Goal: Task Accomplishment & Management: Complete application form

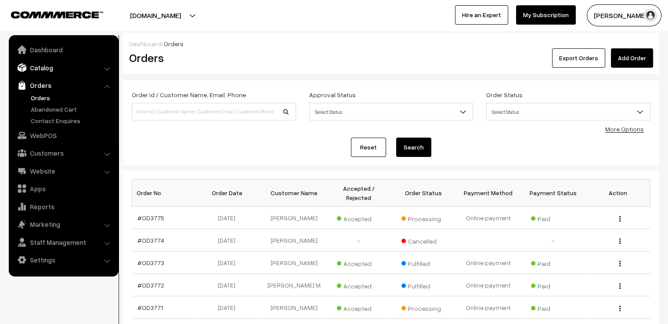
click at [46, 68] on link "Catalog" at bounding box center [63, 68] width 105 height 16
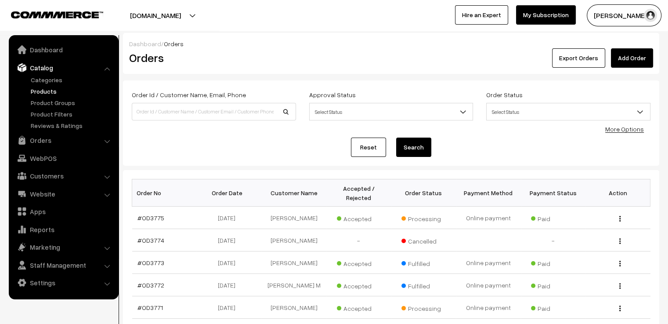
click at [44, 91] on link "Products" at bounding box center [72, 91] width 87 height 9
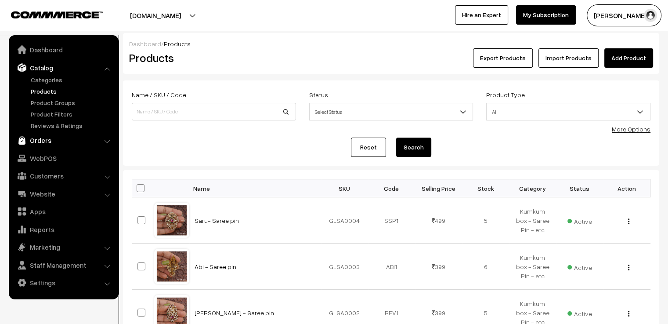
click at [41, 139] on link "Orders" at bounding box center [63, 140] width 105 height 16
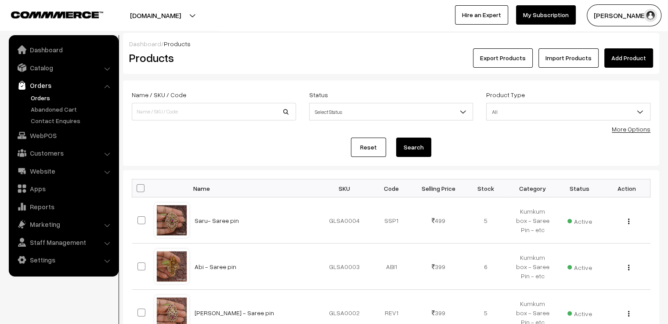
click at [46, 99] on link "Orders" at bounding box center [72, 97] width 87 height 9
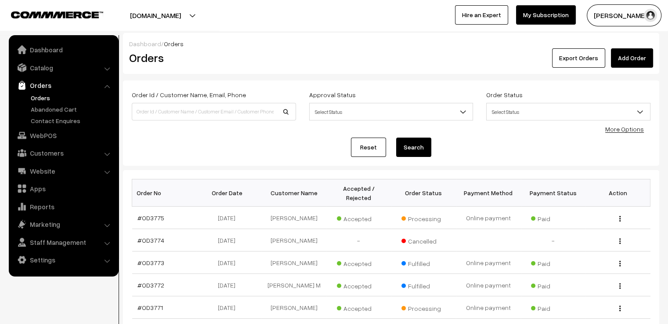
click at [628, 58] on link "Add Order" at bounding box center [632, 57] width 42 height 19
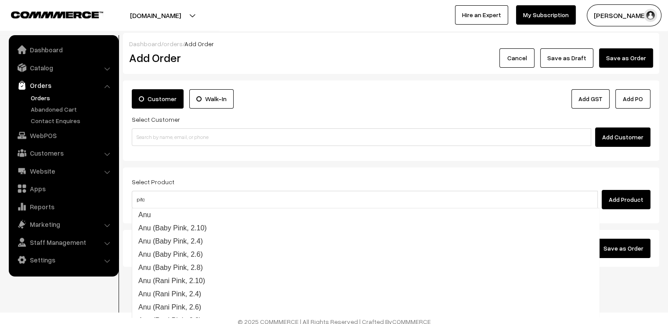
type input "pitch"
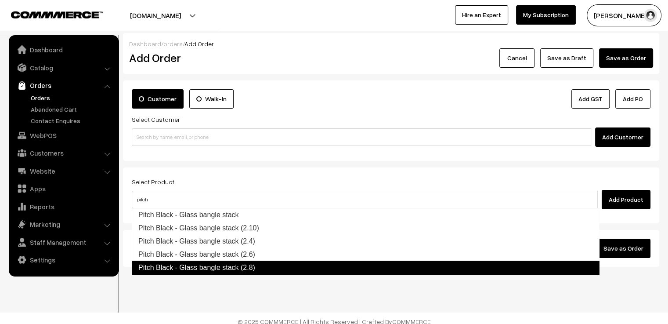
click at [252, 265] on link "Pitch Black - Glass bangle stack (2.8)" at bounding box center [366, 268] width 468 height 14
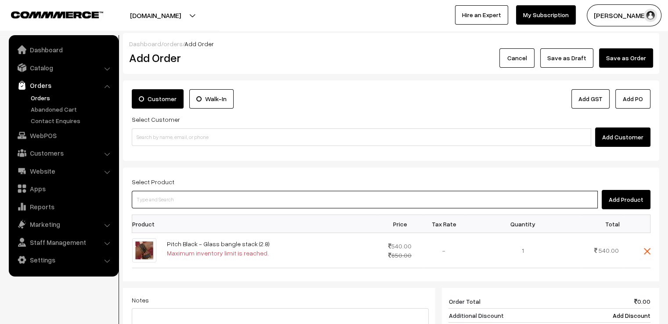
click at [223, 199] on input at bounding box center [365, 200] width 466 height 18
type input "a"
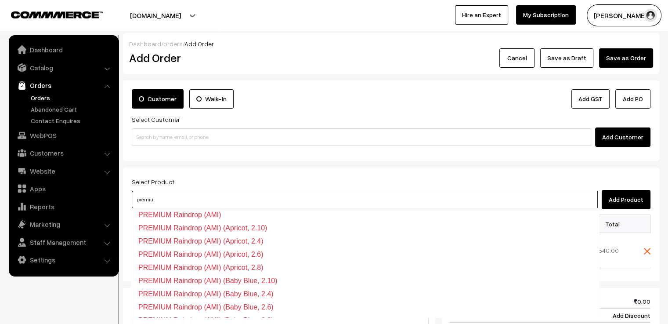
type input "premium"
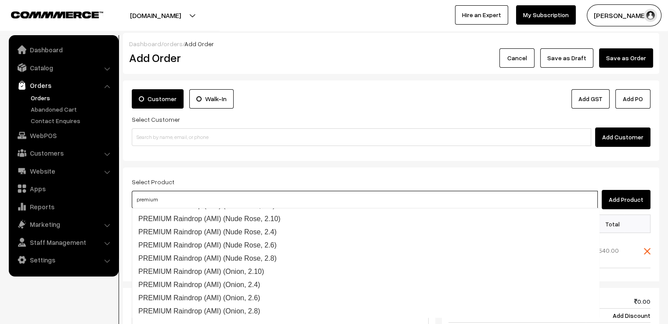
scroll to position [1231, 0]
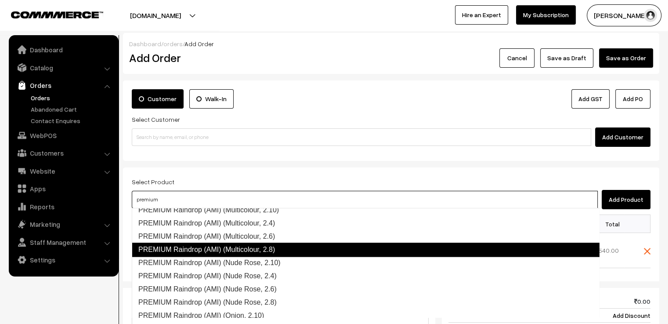
click at [282, 247] on link "PREMIUM Raindrop (AMI) (Multicolour, 2.8)" at bounding box center [366, 250] width 468 height 14
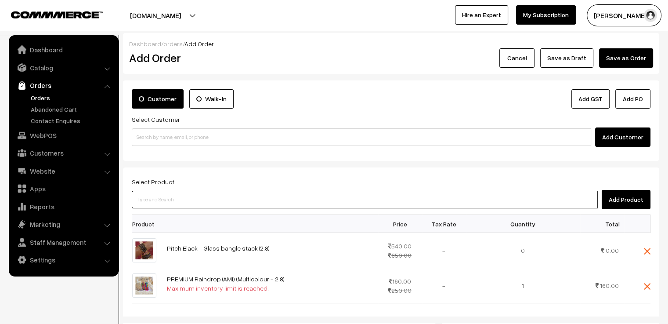
click at [190, 201] on input at bounding box center [365, 200] width 466 height 18
type input "premium"
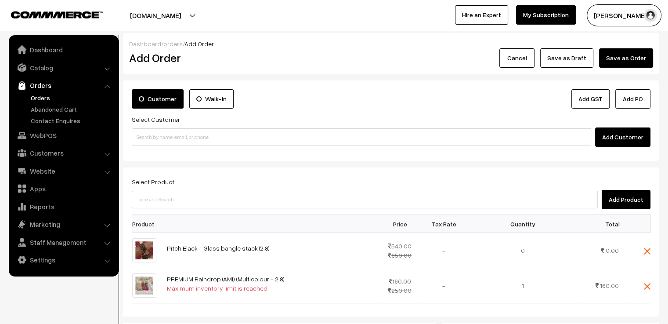
click at [287, 163] on form "Customer Walk-In Add GST Add PO Select Customer Add Customer Select Product Add…" at bounding box center [391, 297] width 537 height 435
click at [269, 60] on h2 "Add Order" at bounding box center [212, 58] width 166 height 14
click at [34, 99] on link "Orders" at bounding box center [72, 97] width 87 height 9
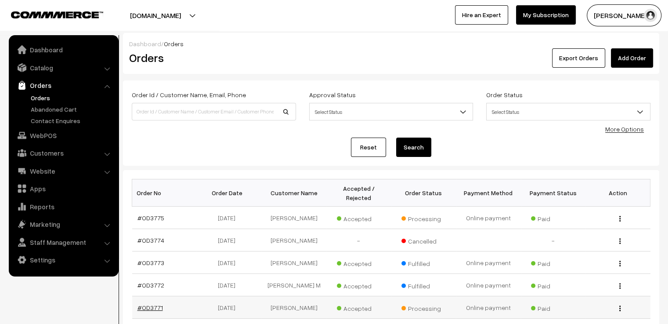
click at [152, 308] on link "#OD3771" at bounding box center [150, 307] width 25 height 7
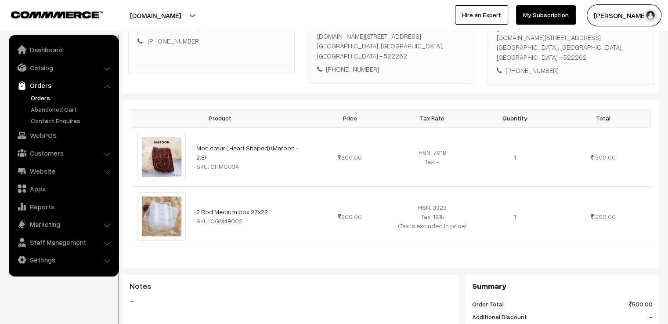
scroll to position [88, 0]
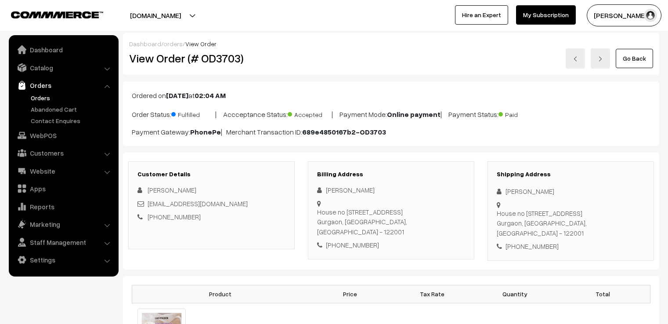
scroll to position [568, 0]
